Goal: Task Accomplishment & Management: Manage account settings

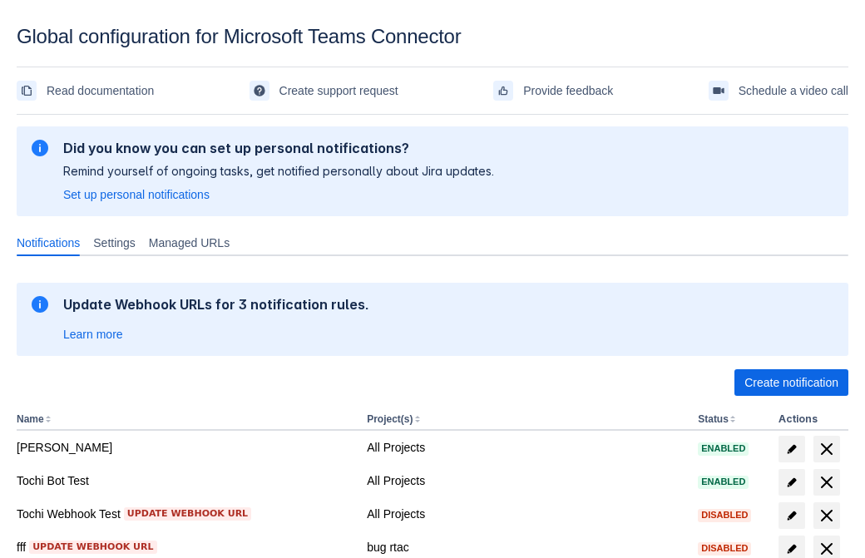
click at [791, 382] on span "Create notification" at bounding box center [791, 382] width 94 height 27
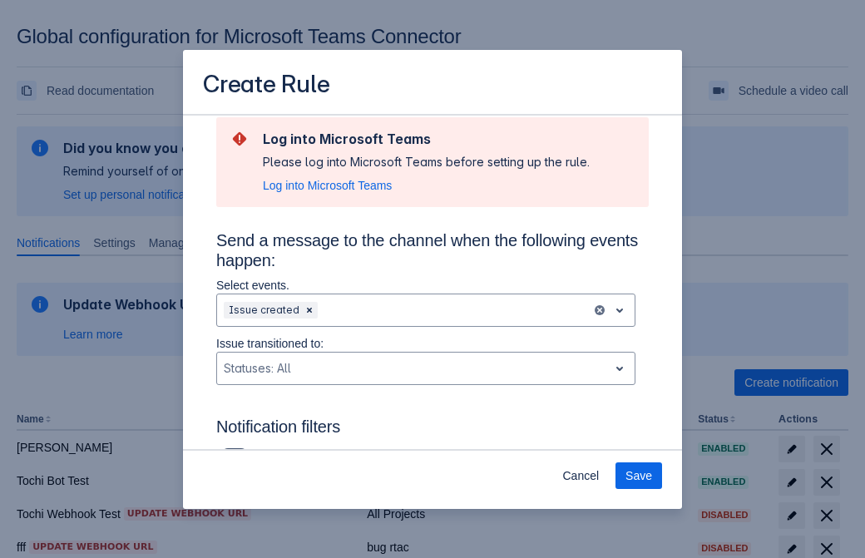
type input "RuleName-497884New Rule (41)"
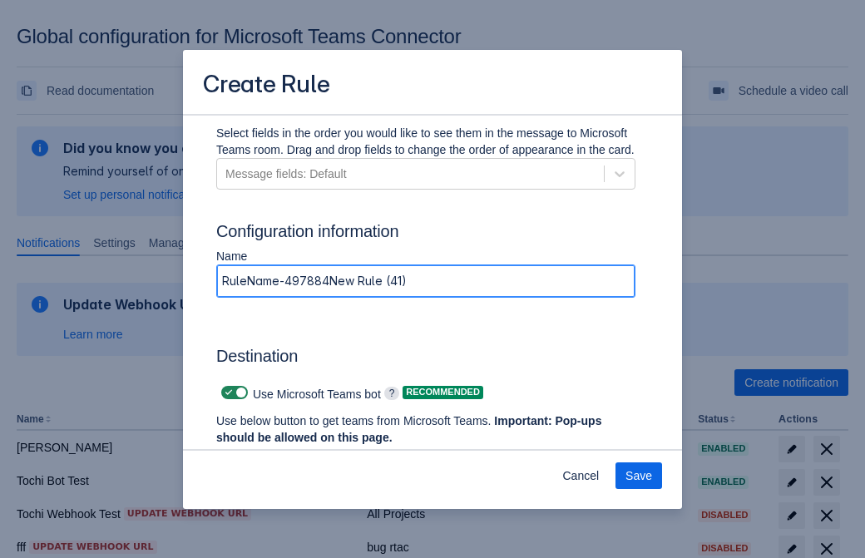
click at [308, 456] on span "Authenticate in Microsoft Teams" at bounding box center [308, 469] width 165 height 27
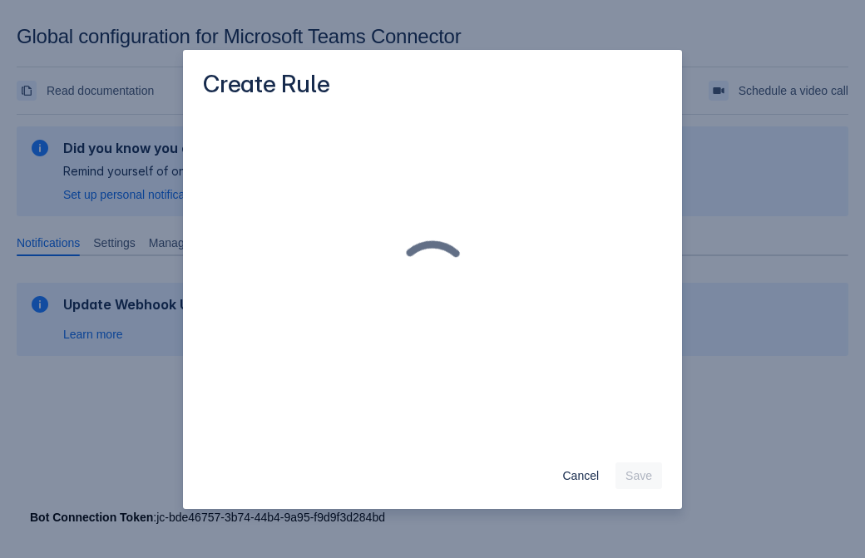
scroll to position [0, 0]
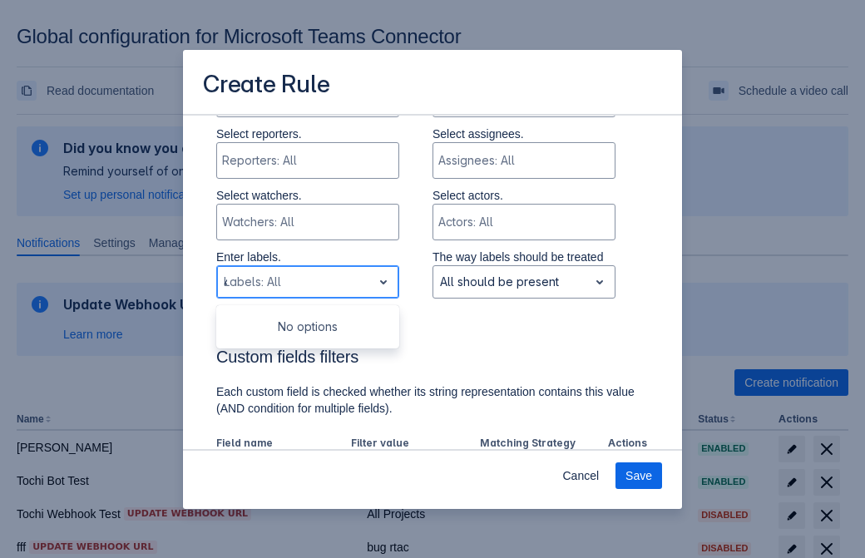
type input "497884_label"
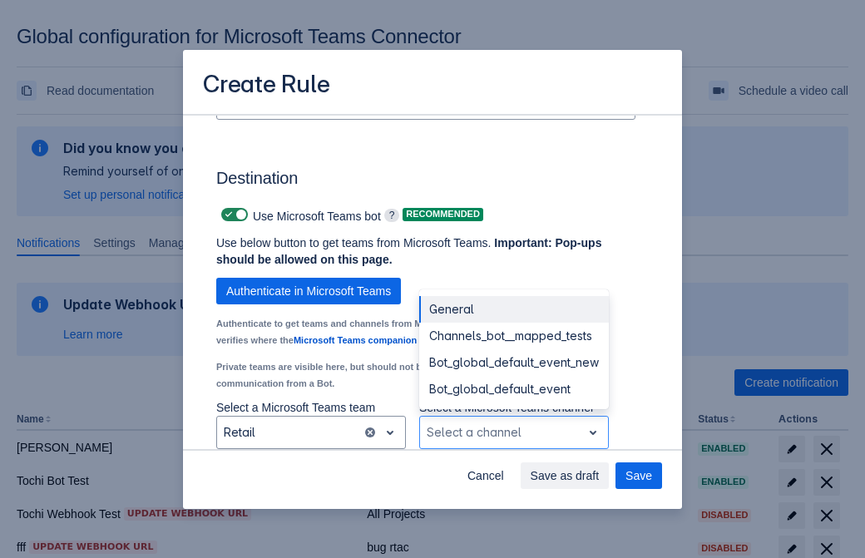
click at [513, 389] on div "Bot_global_default_event" at bounding box center [514, 389] width 190 height 27
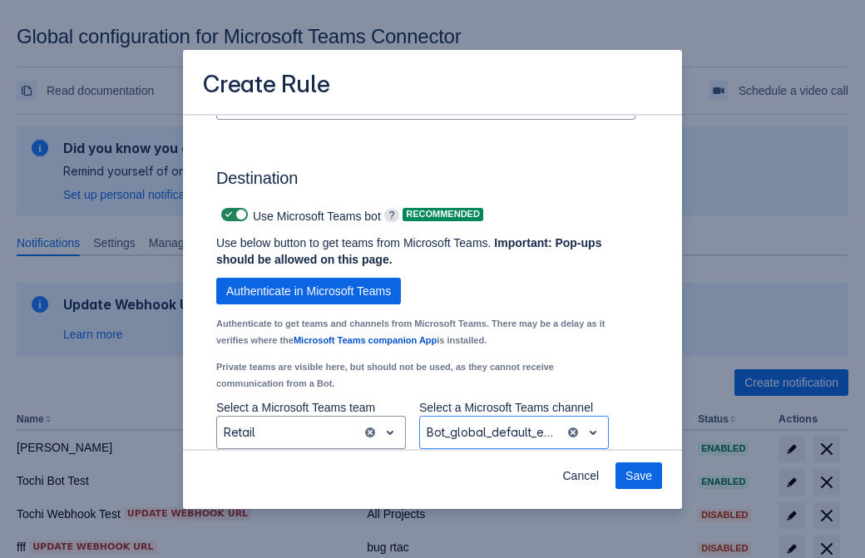
click at [639, 476] on span "Save" at bounding box center [638, 475] width 27 height 27
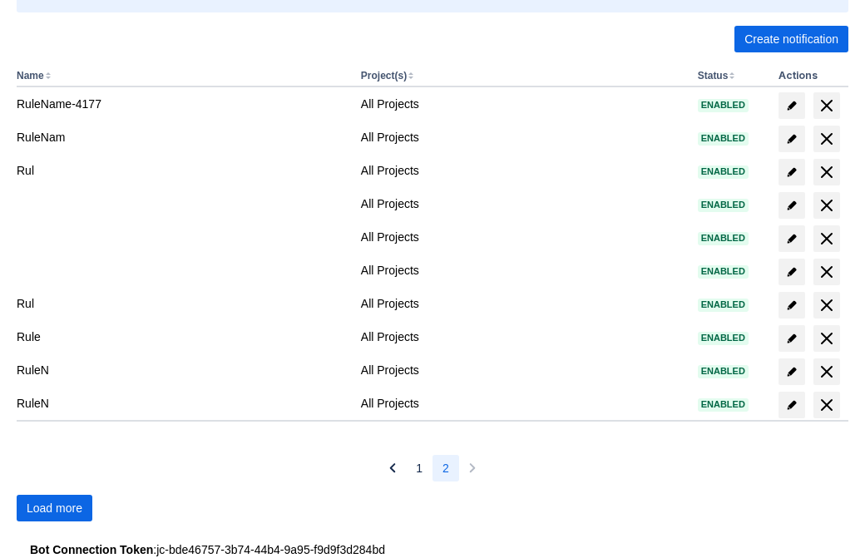
click at [54, 508] on span "Load more" at bounding box center [55, 508] width 56 height 27
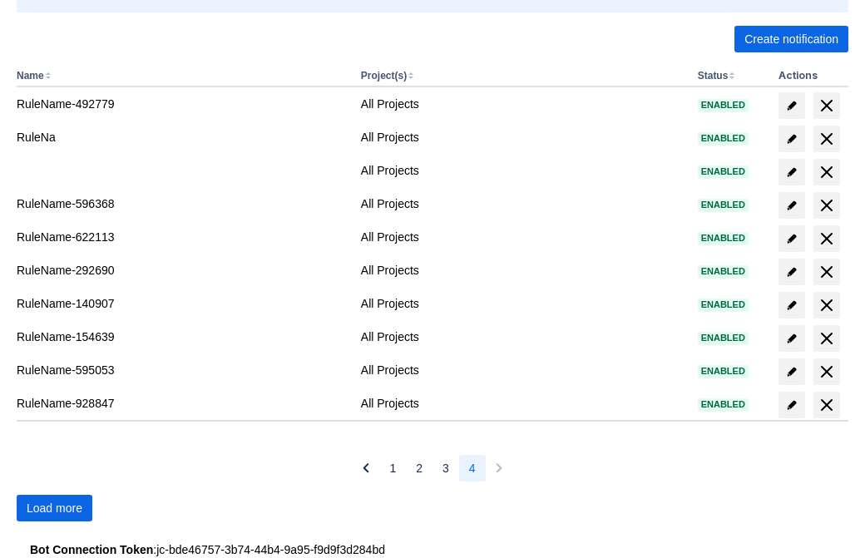
click at [54, 508] on span "Load more" at bounding box center [55, 508] width 56 height 27
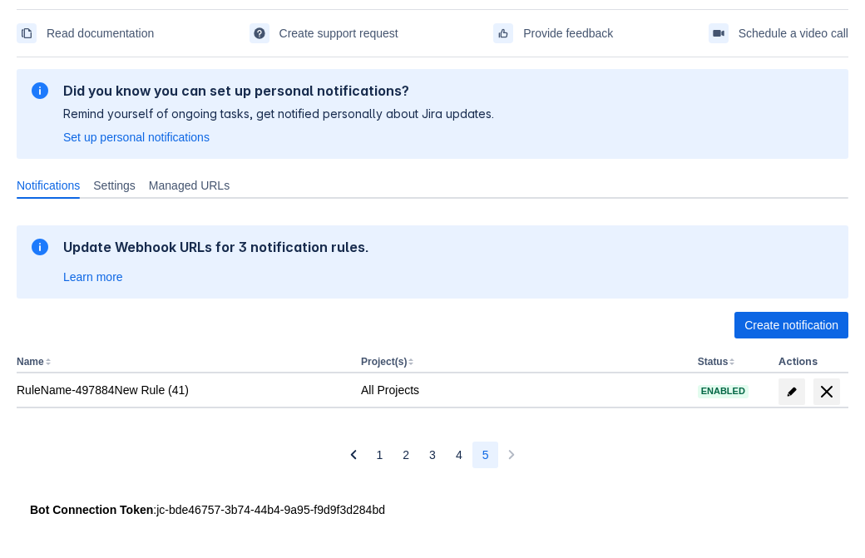
scroll to position [57, 0]
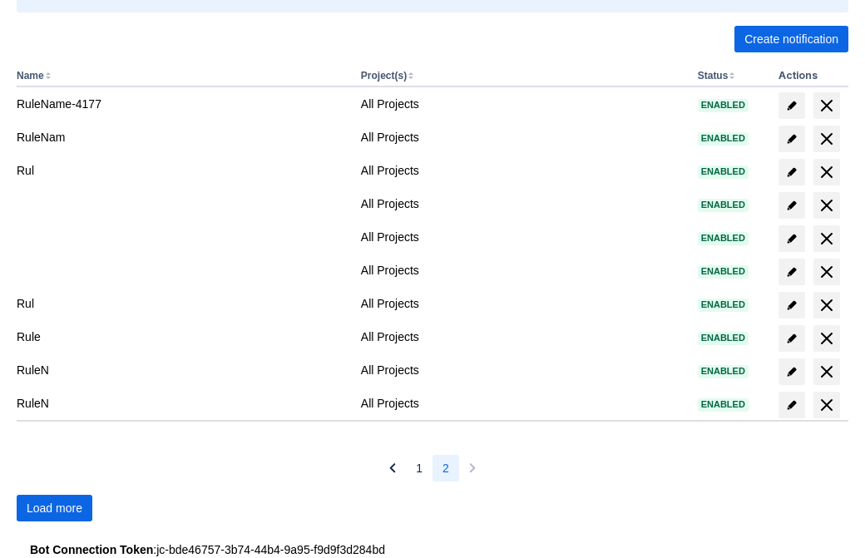
click at [54, 508] on span "Load more" at bounding box center [55, 508] width 56 height 27
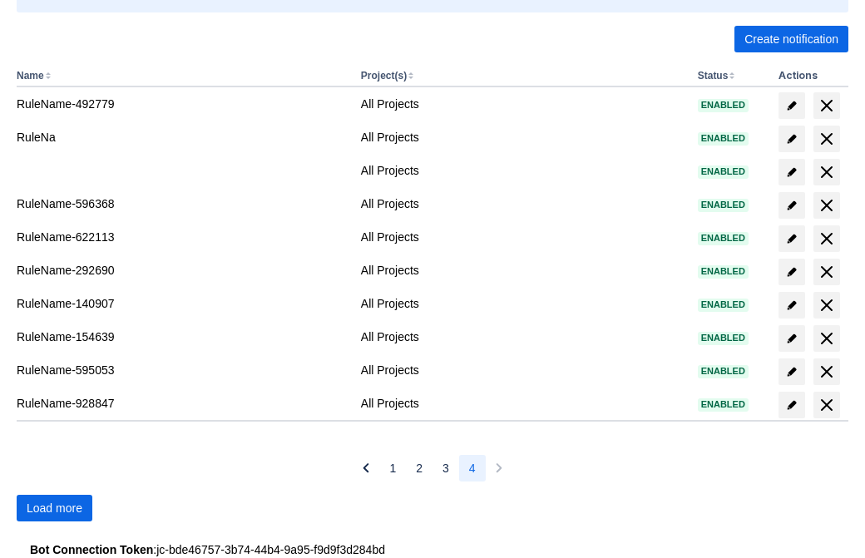
click at [54, 508] on span "Load more" at bounding box center [55, 508] width 56 height 27
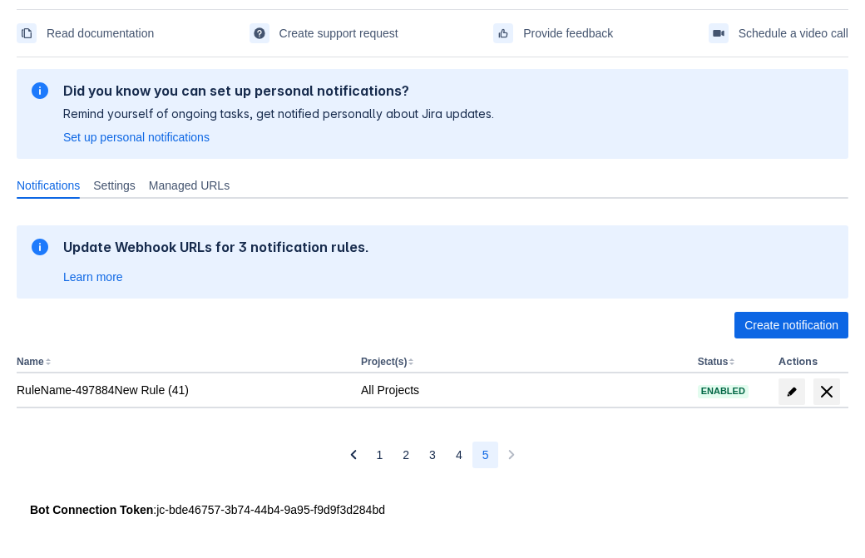
click at [826, 392] on span "delete" at bounding box center [826, 392] width 20 height 20
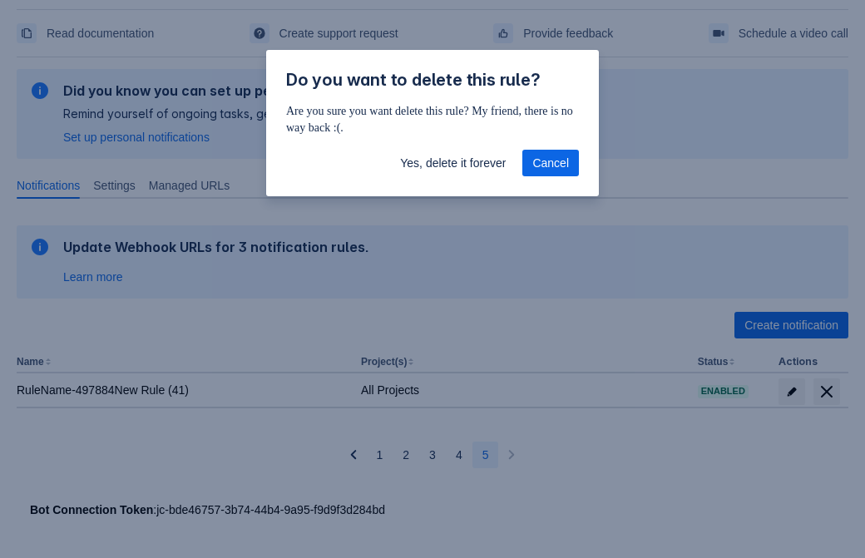
click at [452, 163] on span "Yes, delete it forever" at bounding box center [453, 163] width 106 height 27
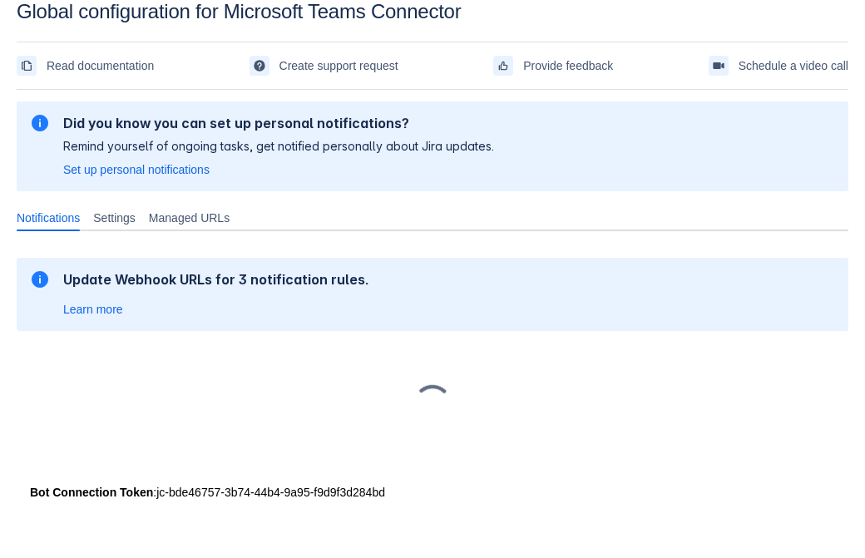
scroll to position [25, 0]
